Goal: Communication & Community: Ask a question

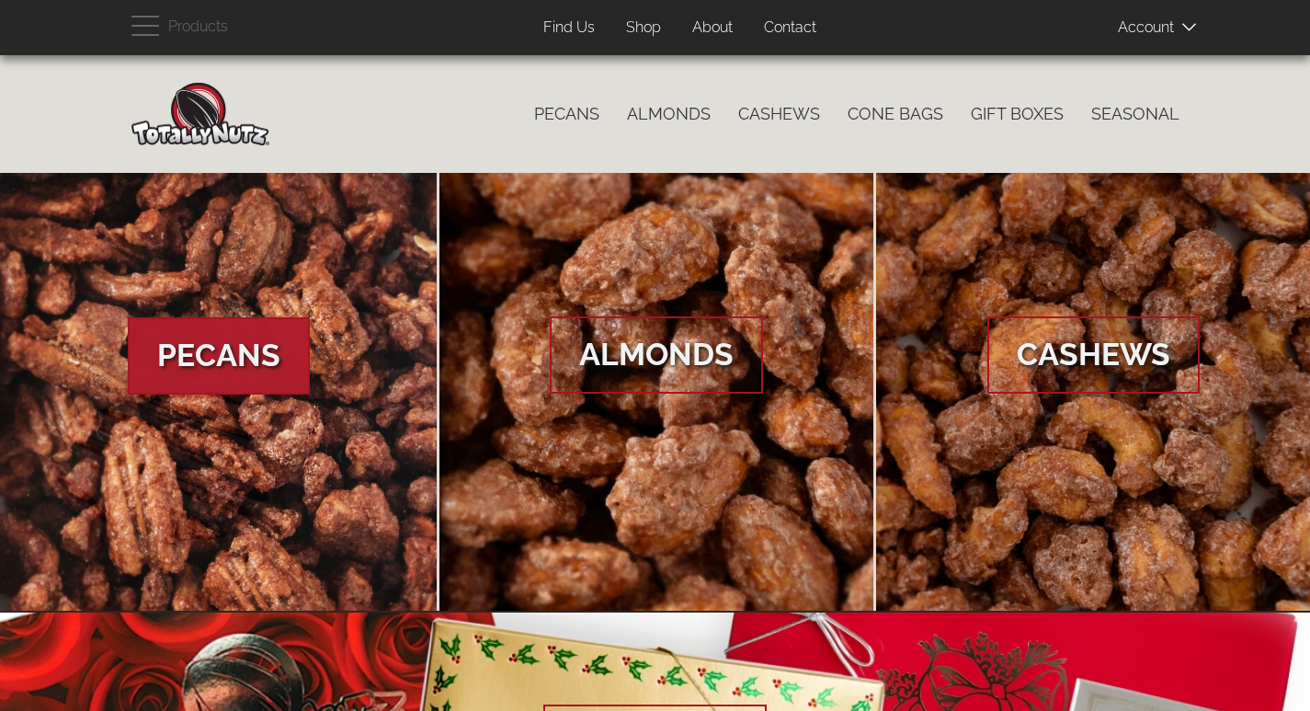
click at [750, 10] on link "Contact" at bounding box center [790, 28] width 80 height 36
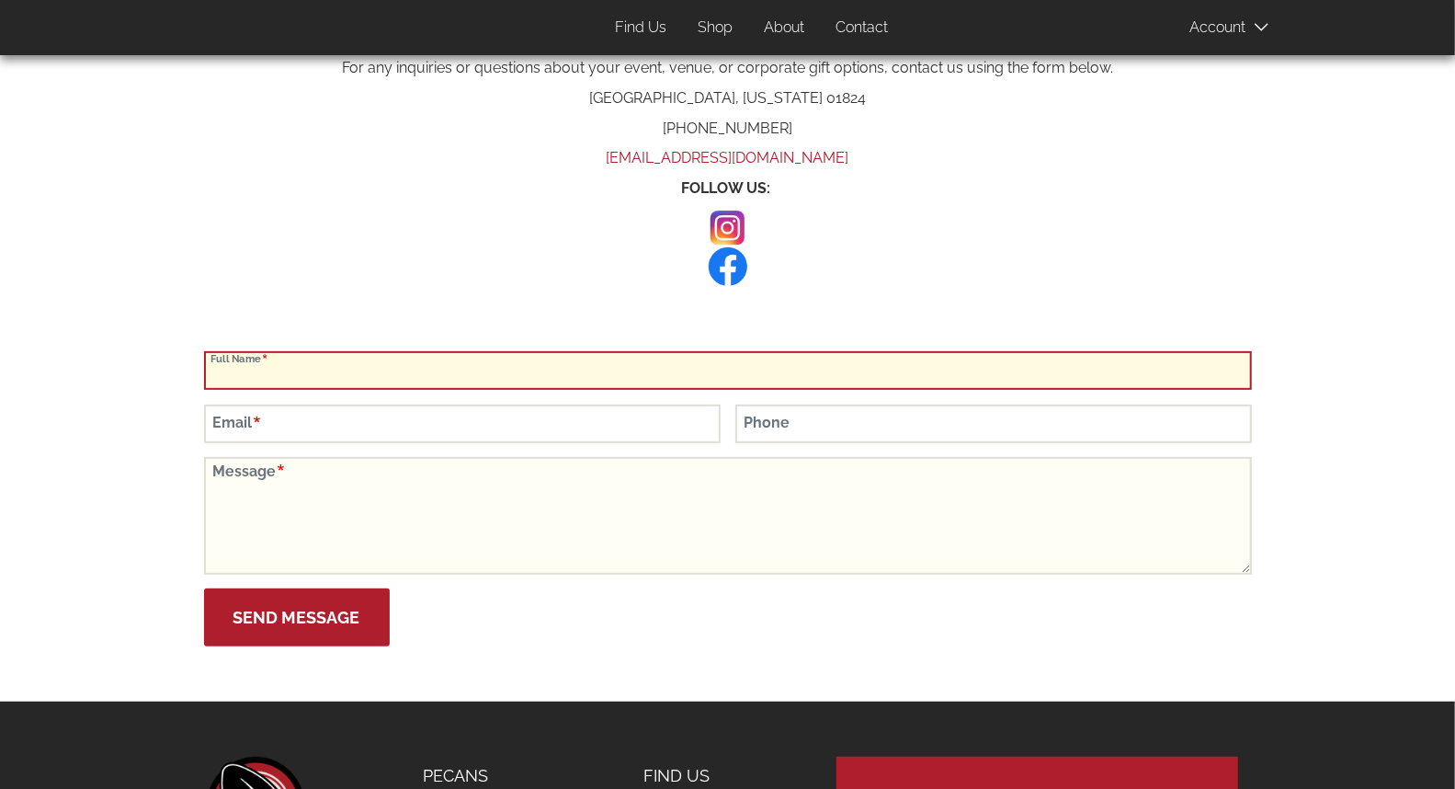
scroll to position [306, 0]
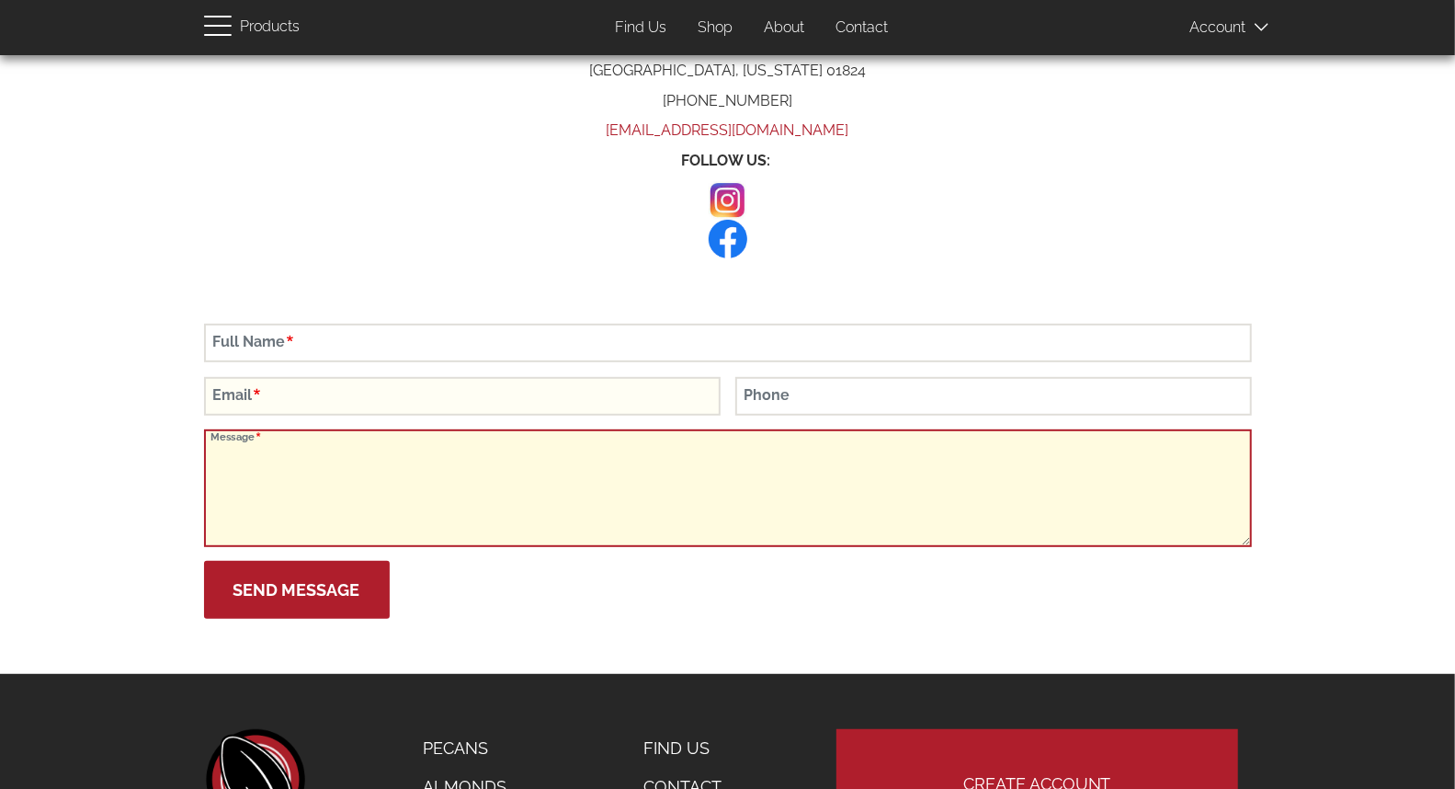
drag, startPoint x: 401, startPoint y: 504, endPoint x: 315, endPoint y: 390, distance: 142.5
click at [393, 488] on textarea "Message" at bounding box center [728, 488] width 1048 height 118
paste textarea "Hi, At New England Light Displays, we specialize in professional lighting insta…"
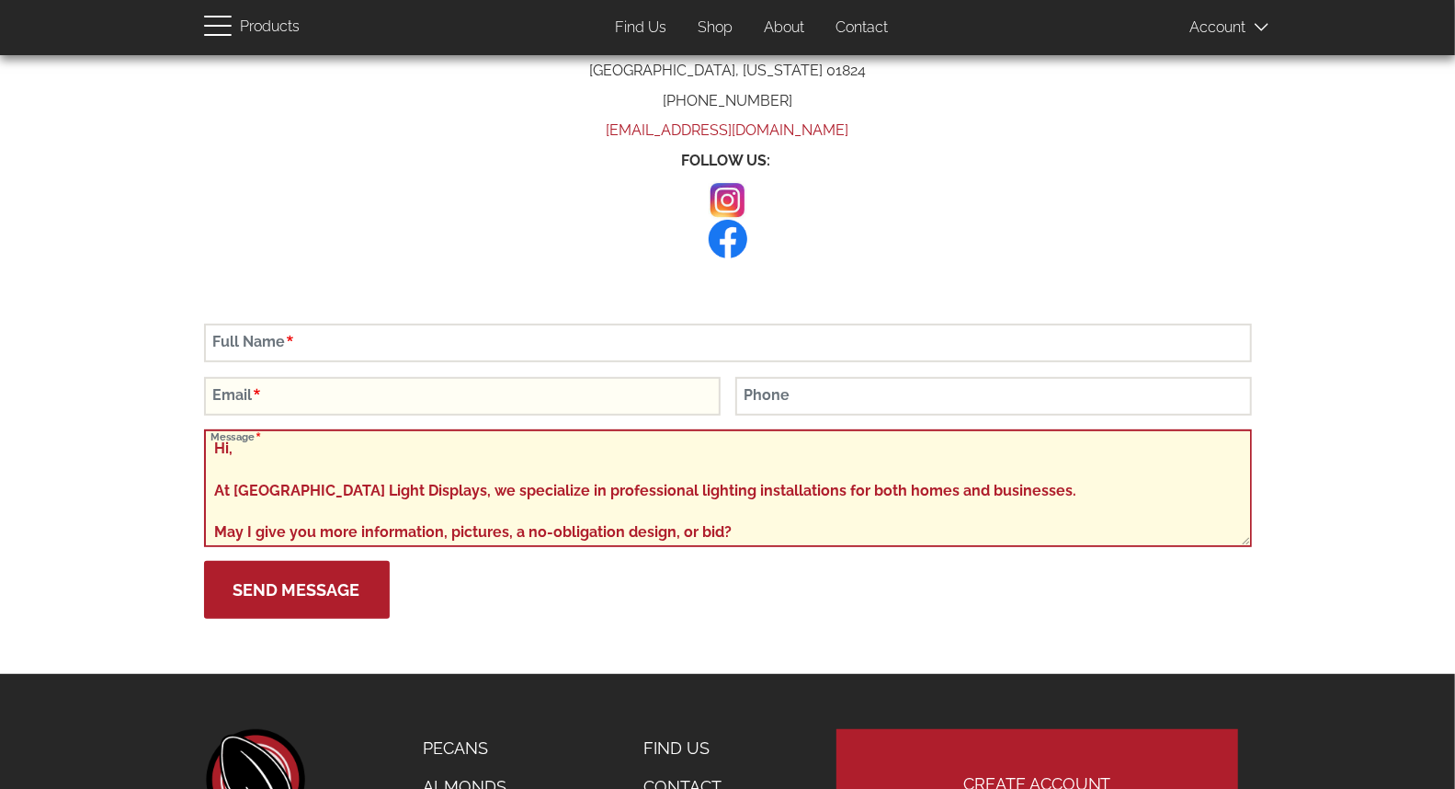
scroll to position [374, 0]
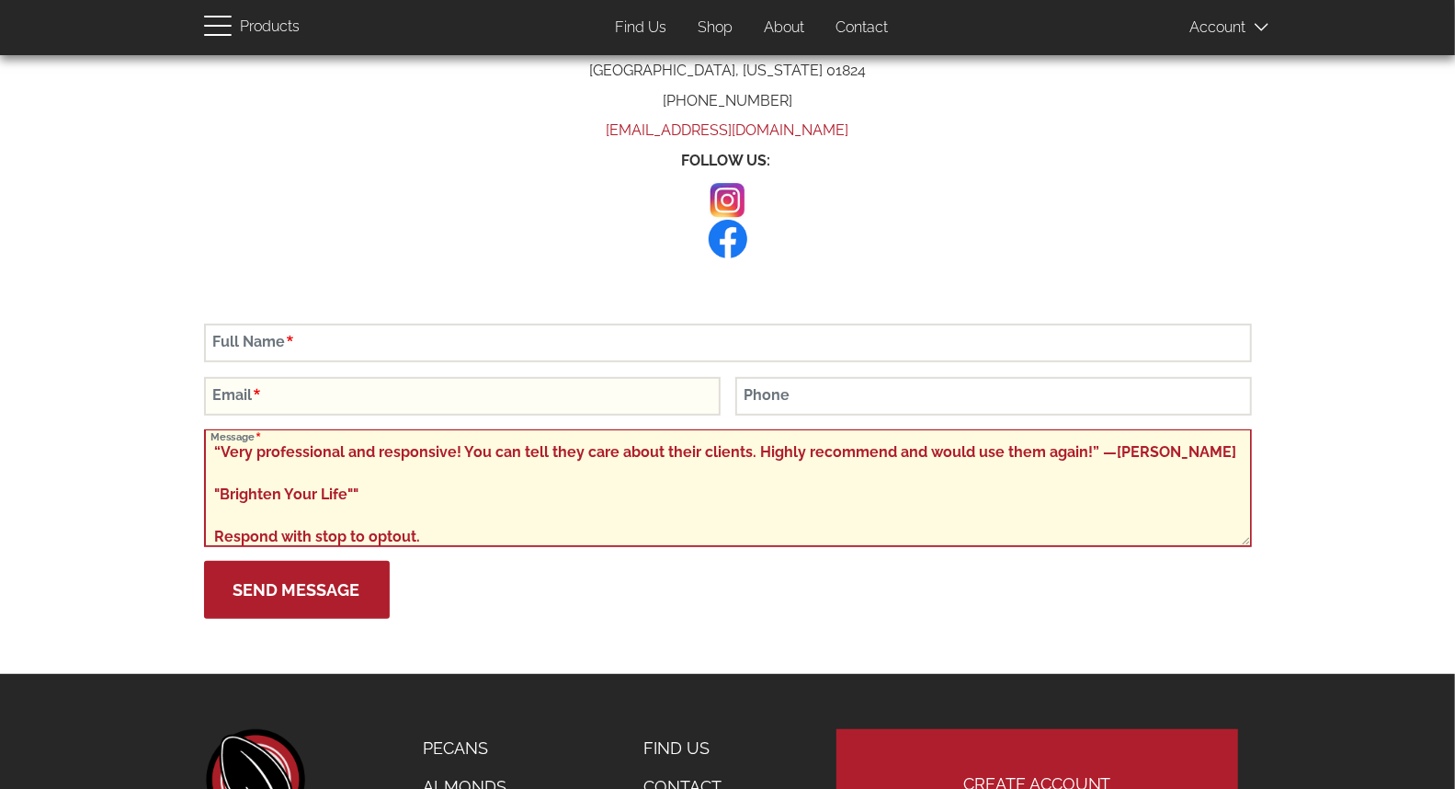
type textarea "Hi, At New England Light Displays, we specialize in professional lighting insta…"
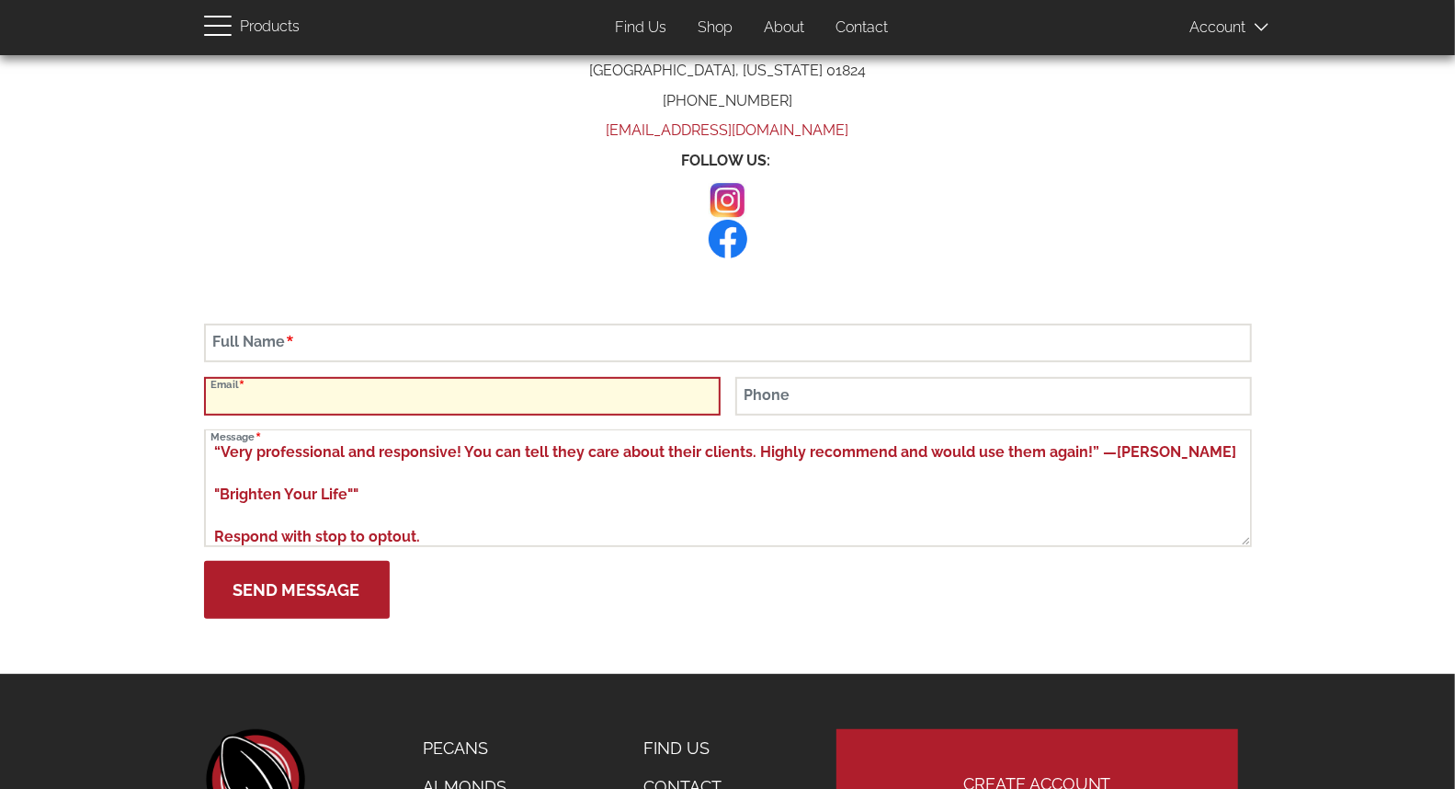
drag, startPoint x: 310, startPoint y: 386, endPoint x: 316, endPoint y: 397, distance: 12.8
click at [310, 386] on input "Email" at bounding box center [462, 396] width 517 height 39
type input "lisa@newenglandlightdisplays.com"
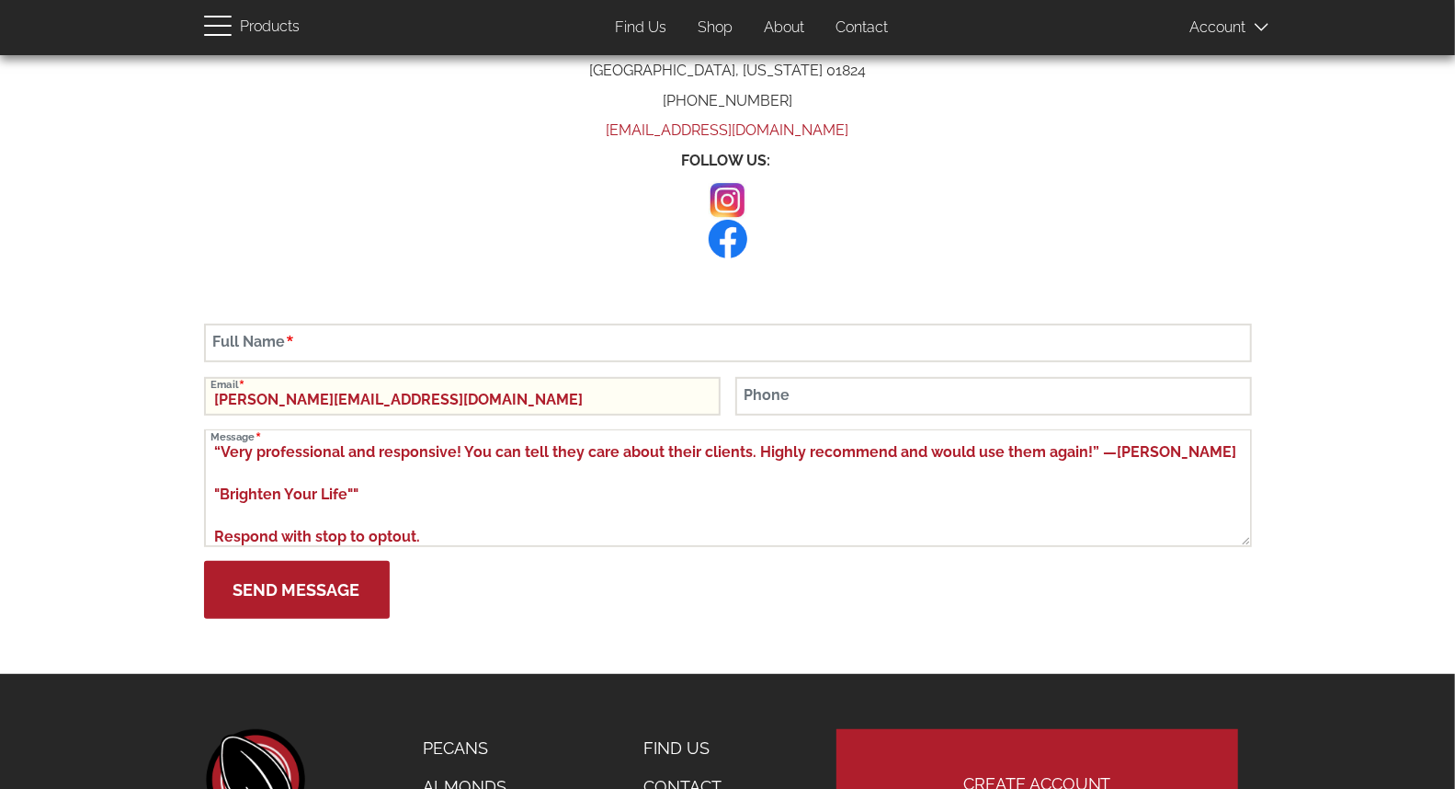
type input "Lisa Kester"
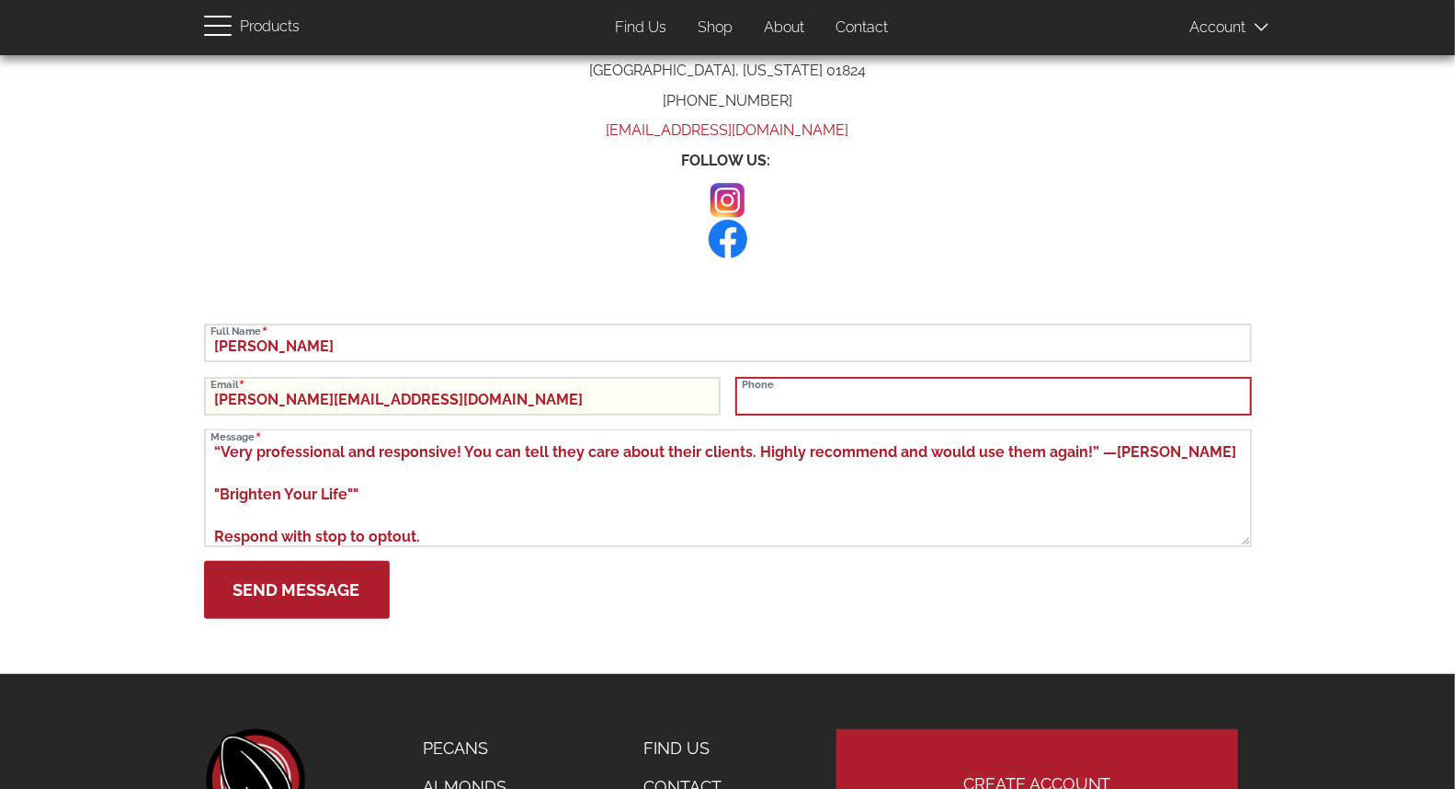
type input "8775379945"
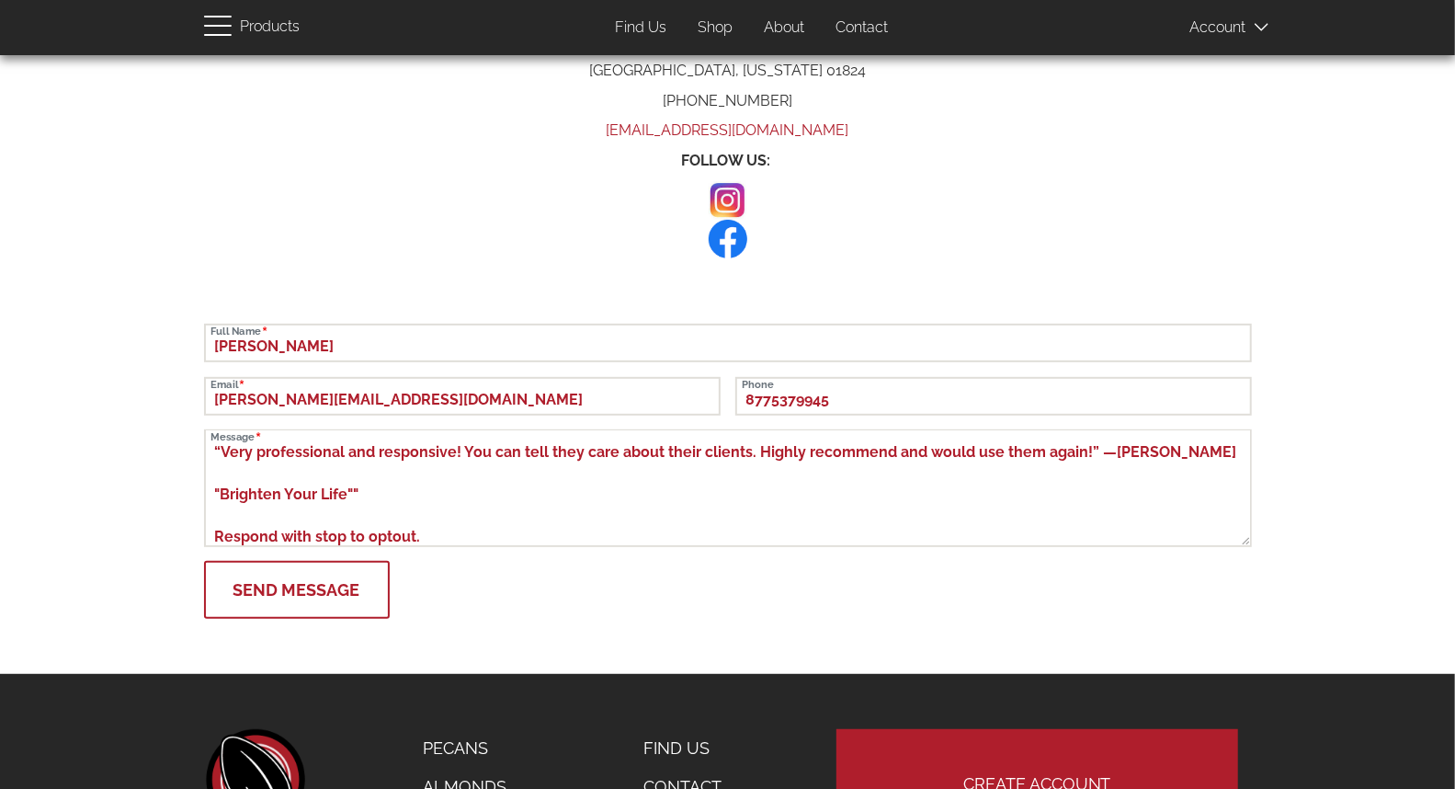
click at [351, 572] on button "Send Message" at bounding box center [297, 590] width 186 height 58
type button "Send Message"
